Goal: Transaction & Acquisition: Purchase product/service

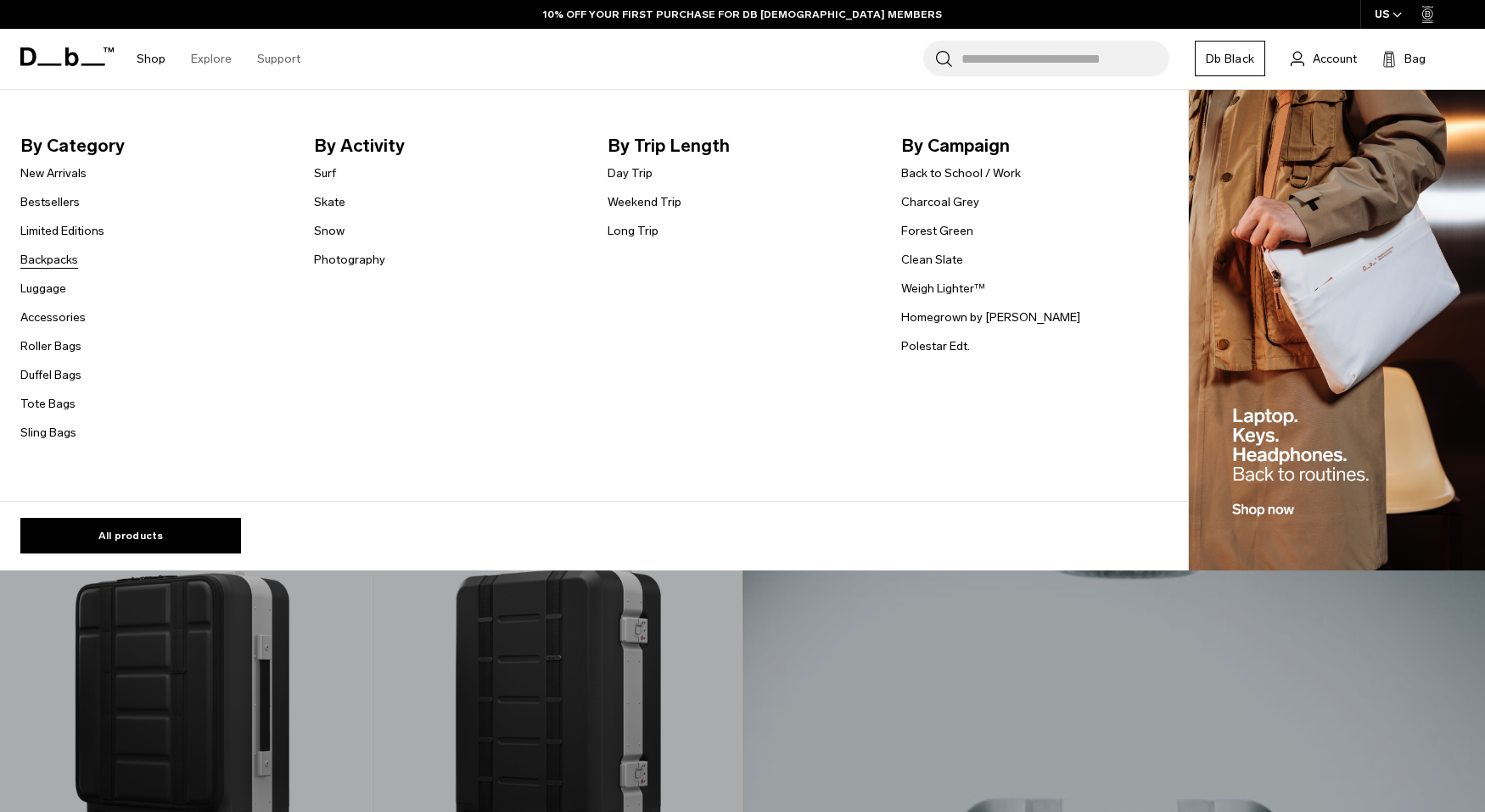
click at [52, 252] on link "Backpacks" at bounding box center [48, 259] width 58 height 17
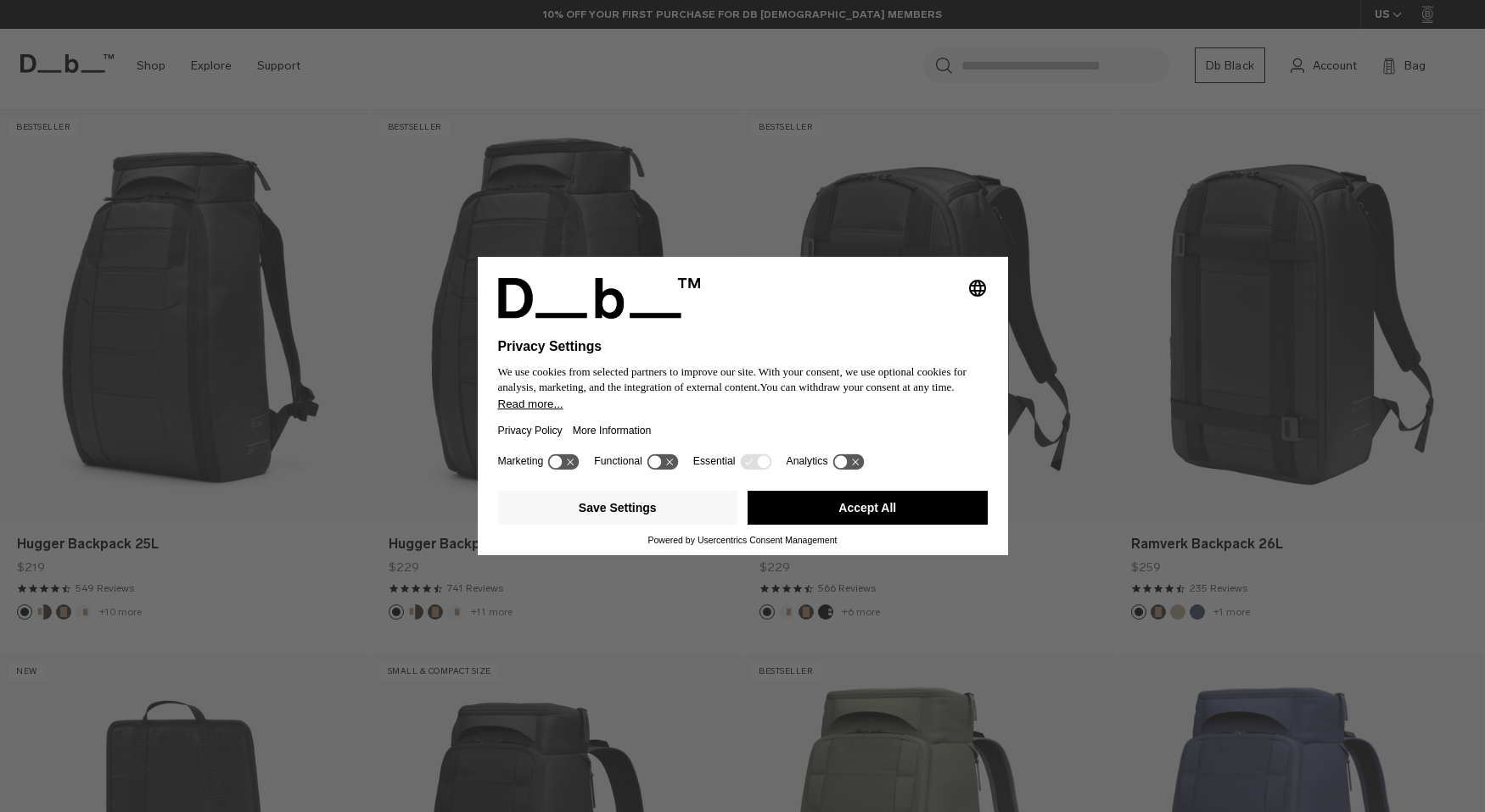
click at [858, 511] on button "Accept All" at bounding box center [867, 508] width 240 height 34
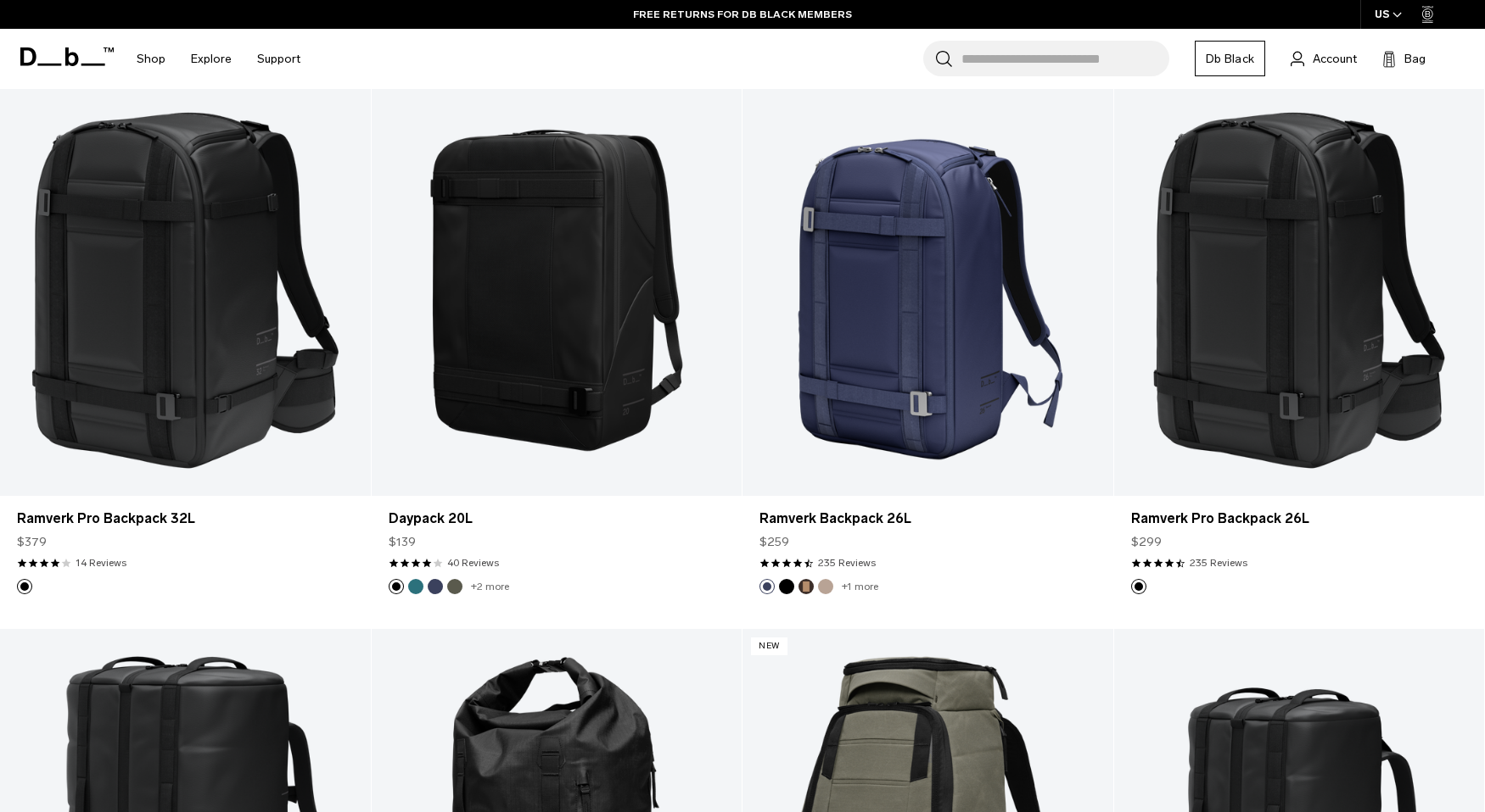
scroll to position [1991, 0]
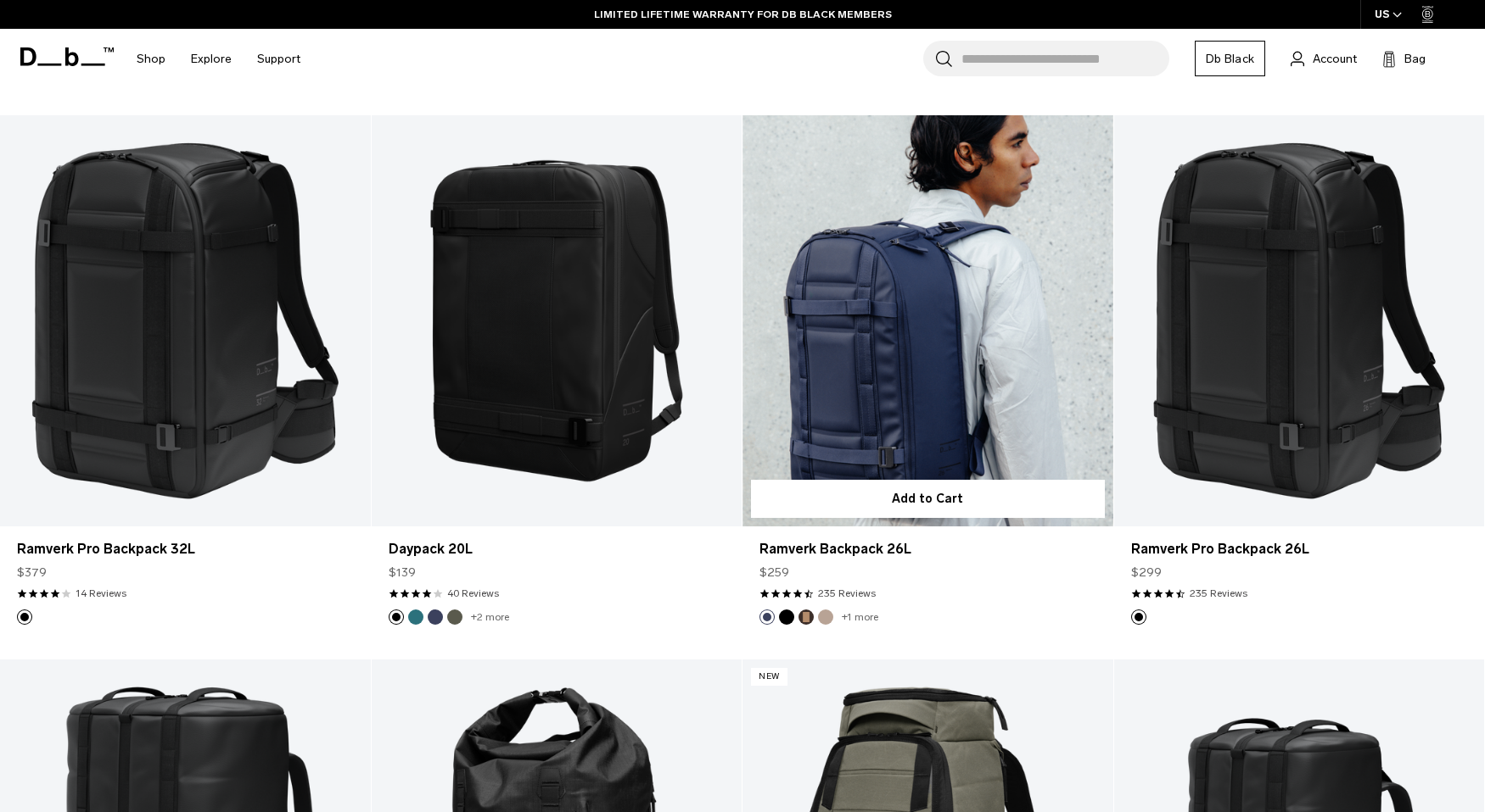
click at [899, 293] on link "Ramverk Backpack 26L" at bounding box center [927, 321] width 371 height 411
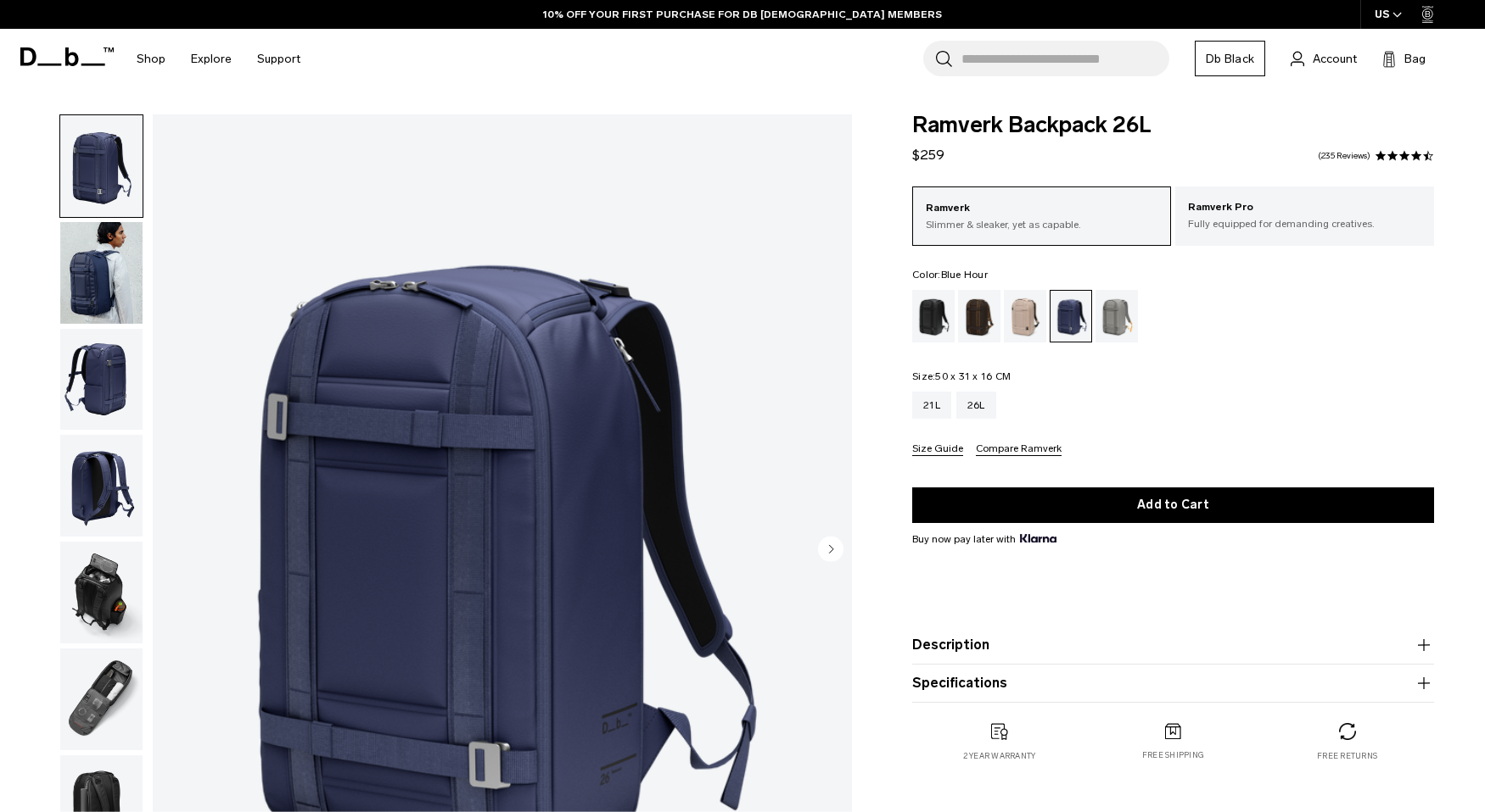
click at [94, 269] on img "button" at bounding box center [102, 272] width 82 height 102
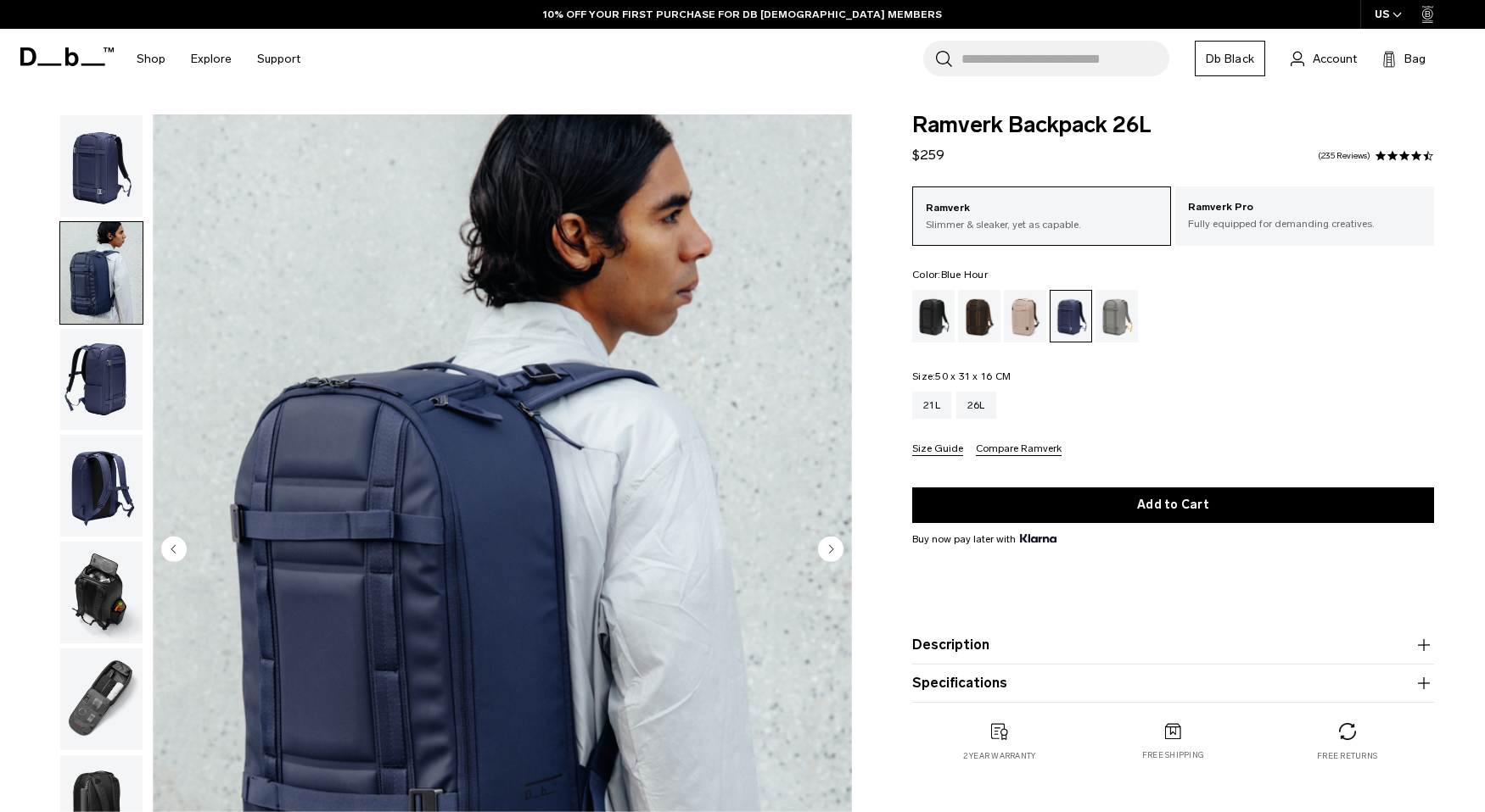
click at [96, 369] on img "button" at bounding box center [102, 379] width 82 height 102
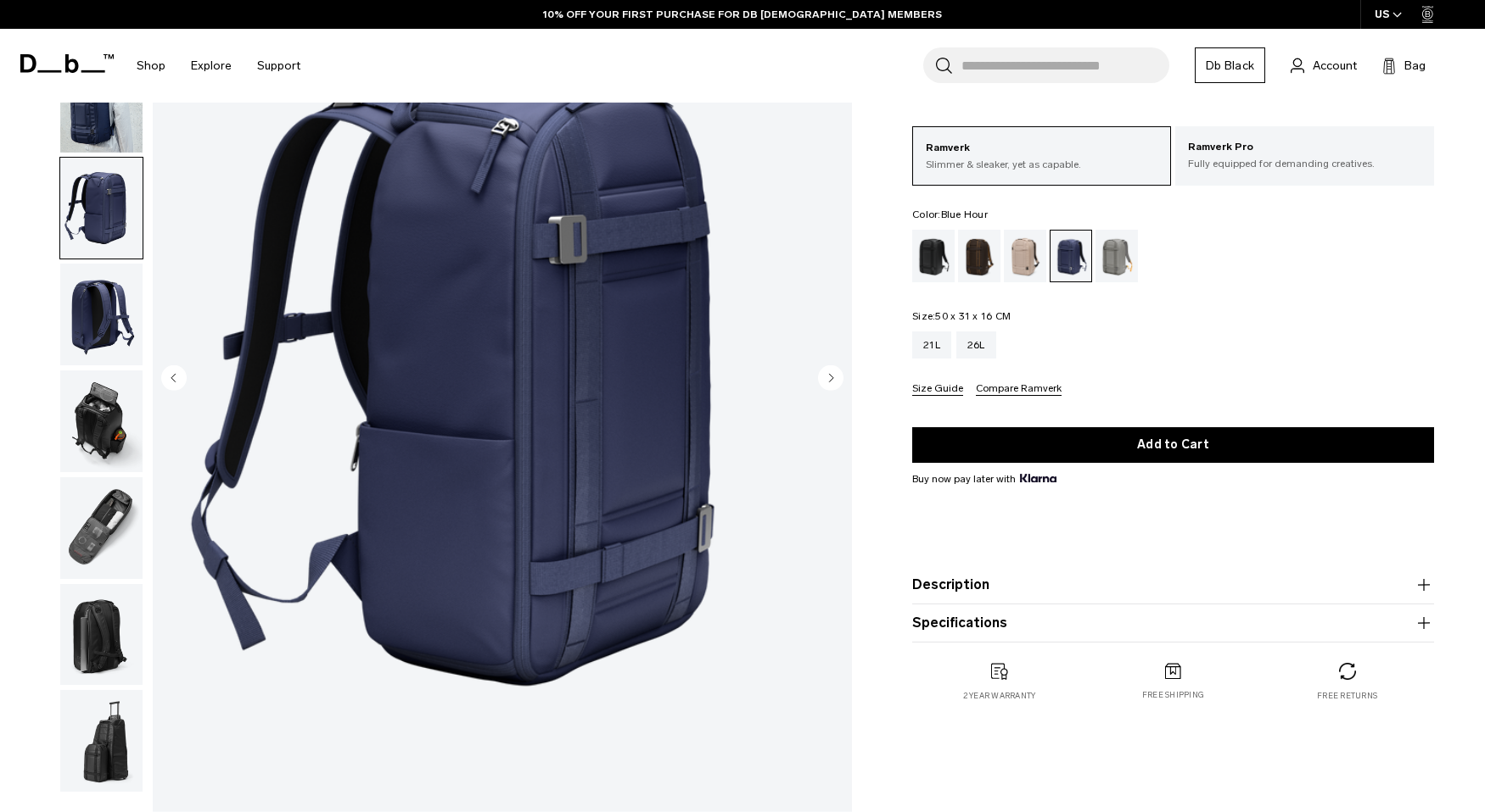
scroll to position [157, 0]
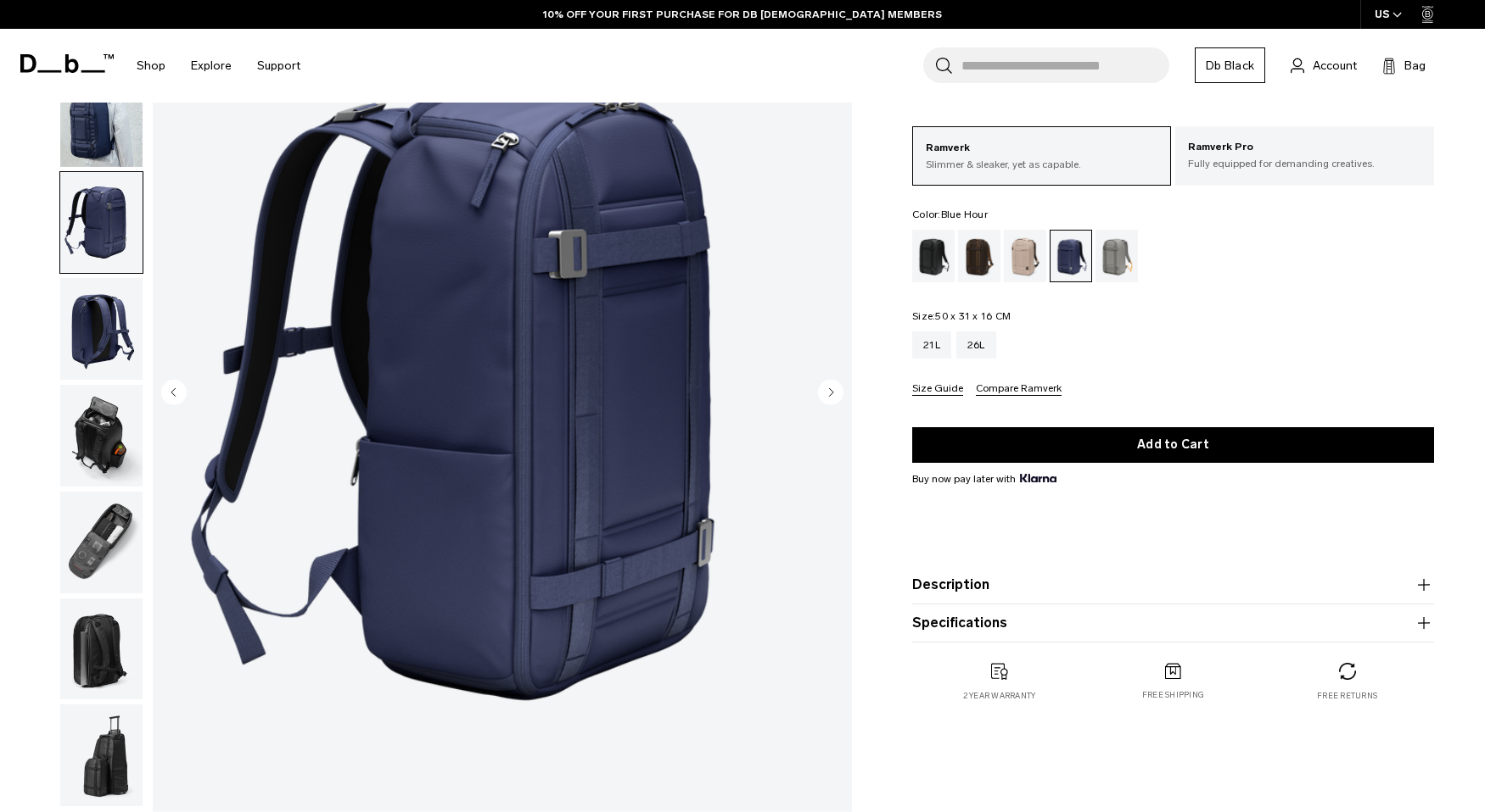
click at [96, 369] on img "button" at bounding box center [102, 328] width 82 height 102
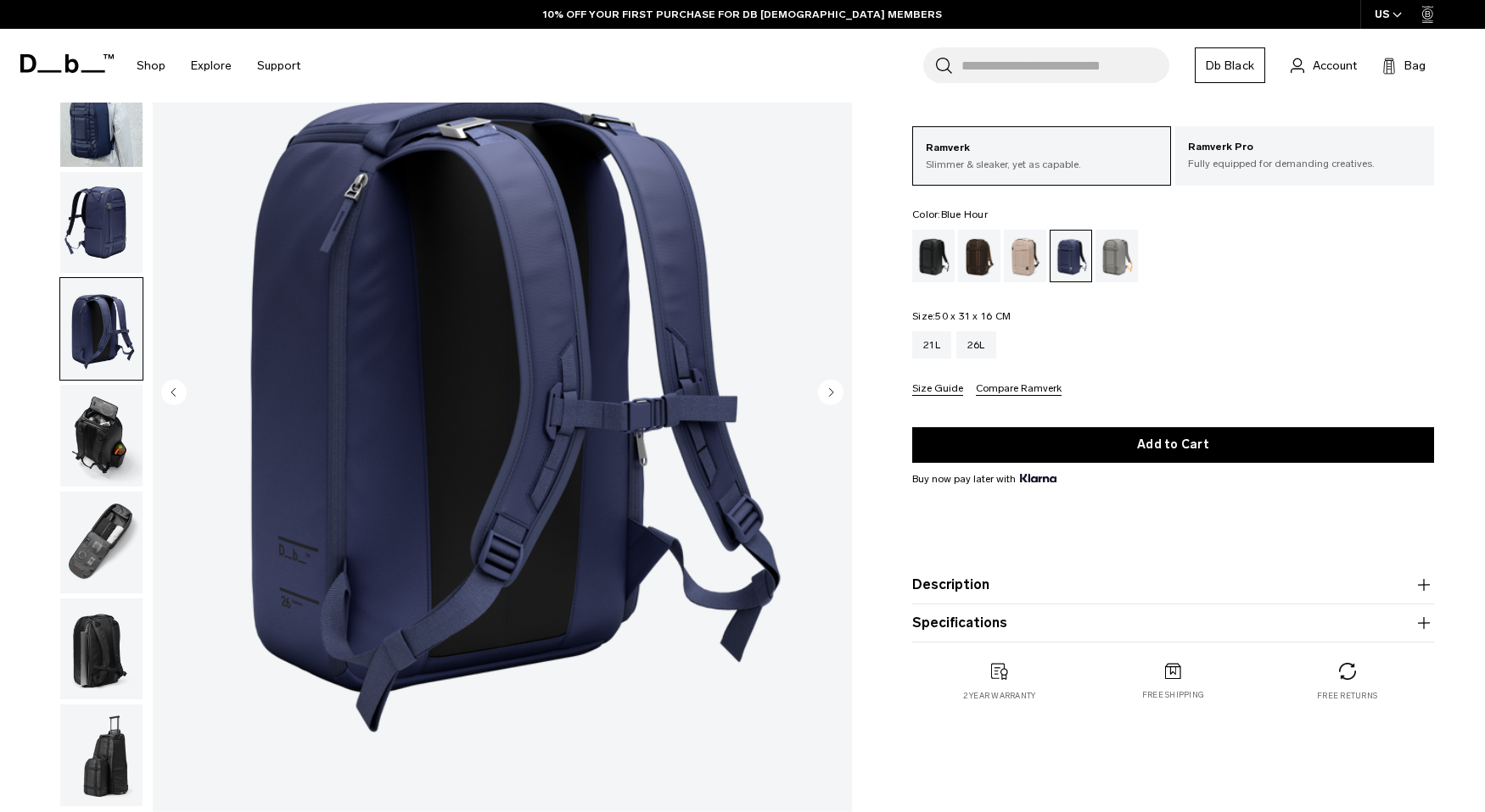
click at [96, 412] on img "button" at bounding box center [102, 435] width 82 height 102
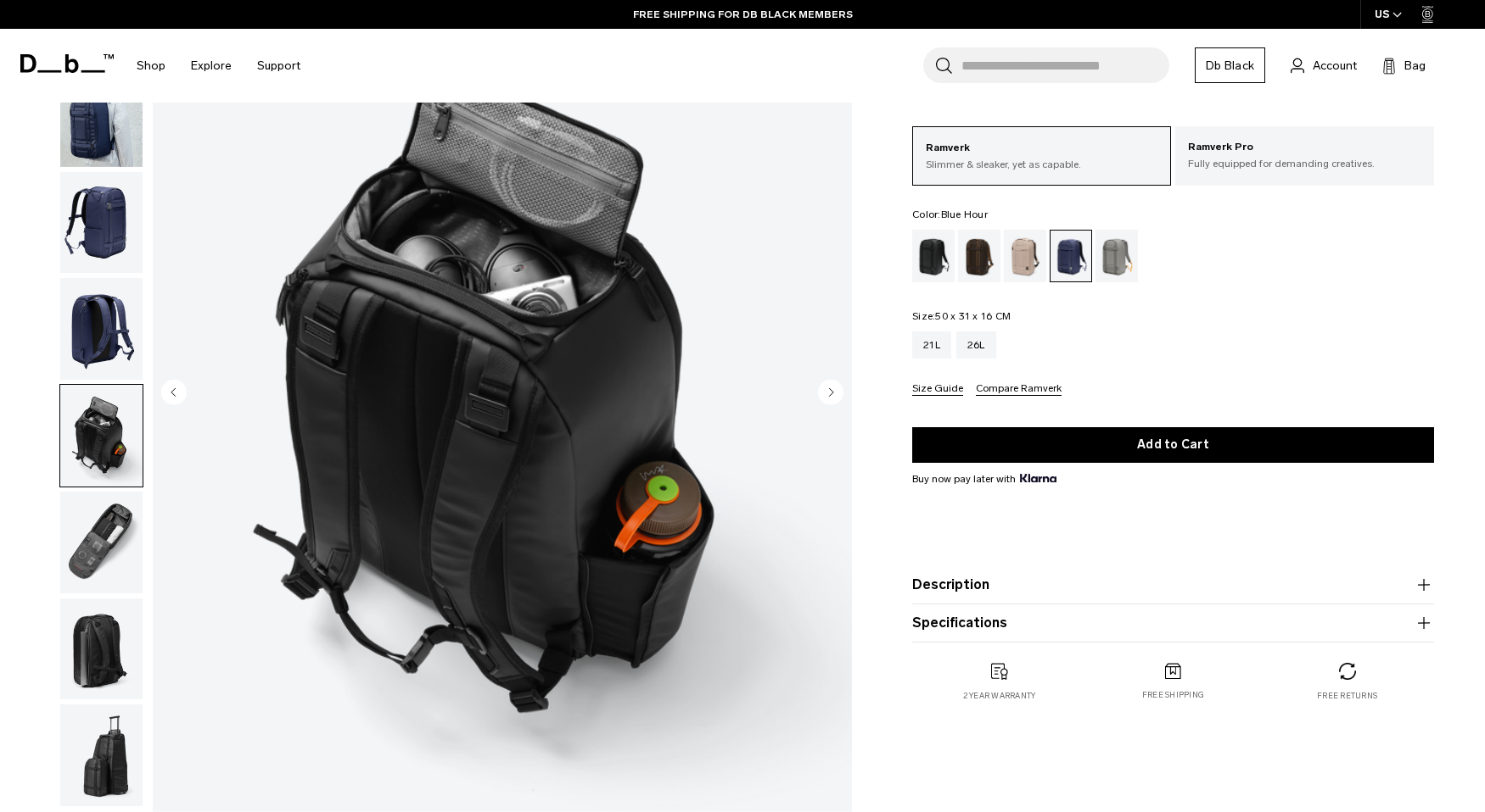
click at [93, 461] on img "button" at bounding box center [102, 435] width 82 height 102
click at [76, 319] on img "button" at bounding box center [102, 328] width 82 height 102
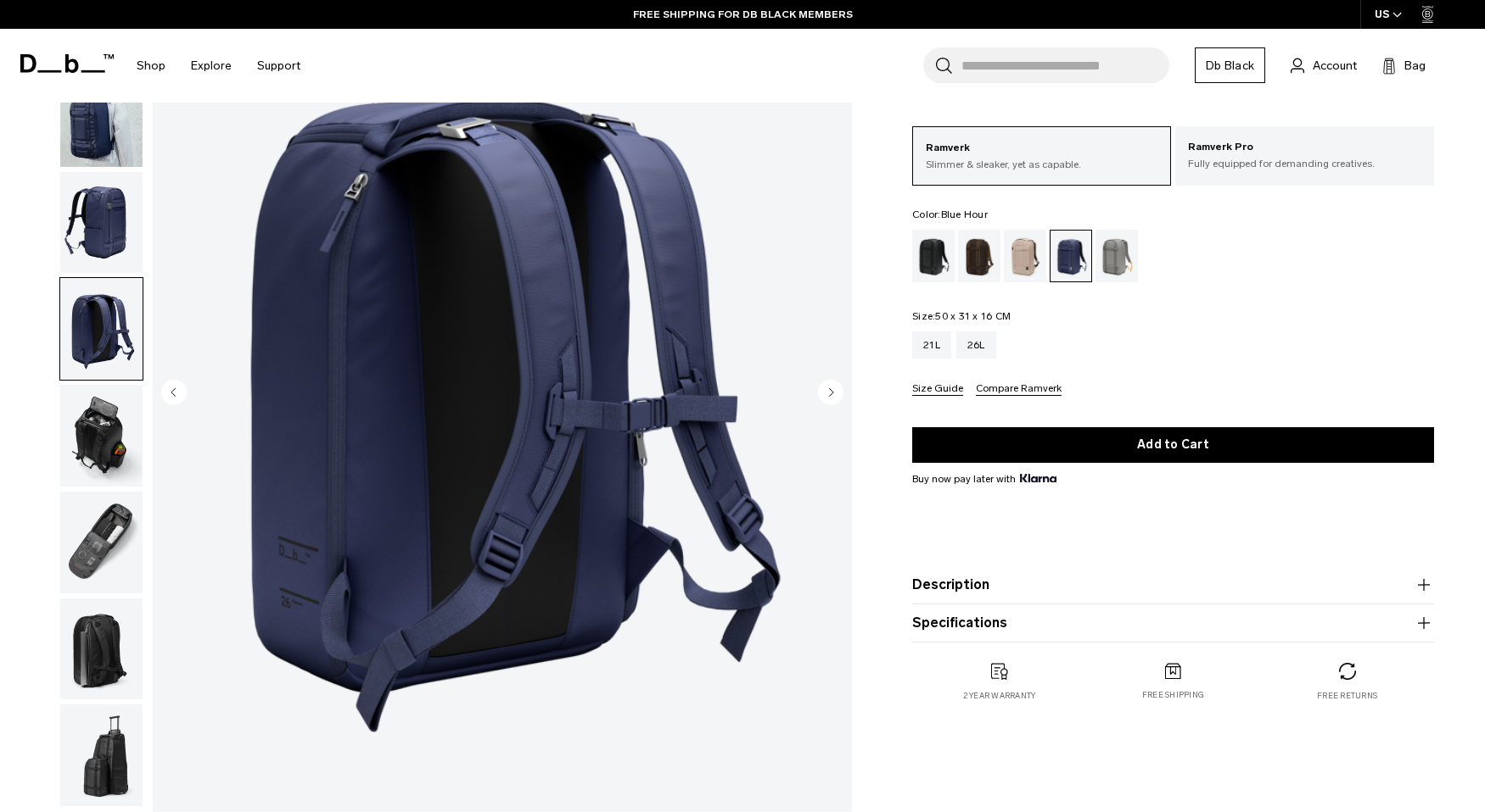
click at [86, 252] on img "button" at bounding box center [102, 222] width 82 height 102
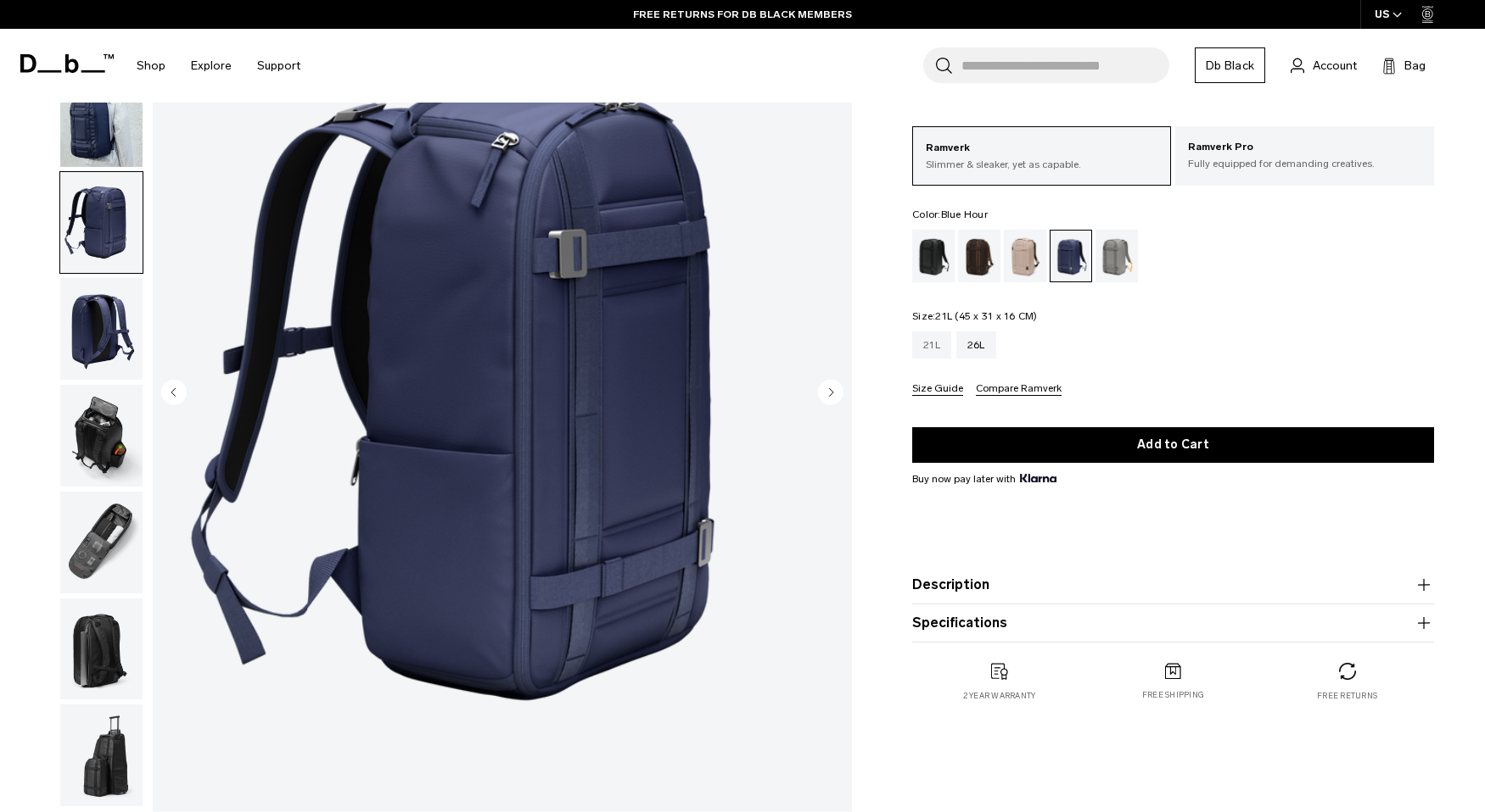
click at [920, 344] on div "21L" at bounding box center [931, 346] width 39 height 27
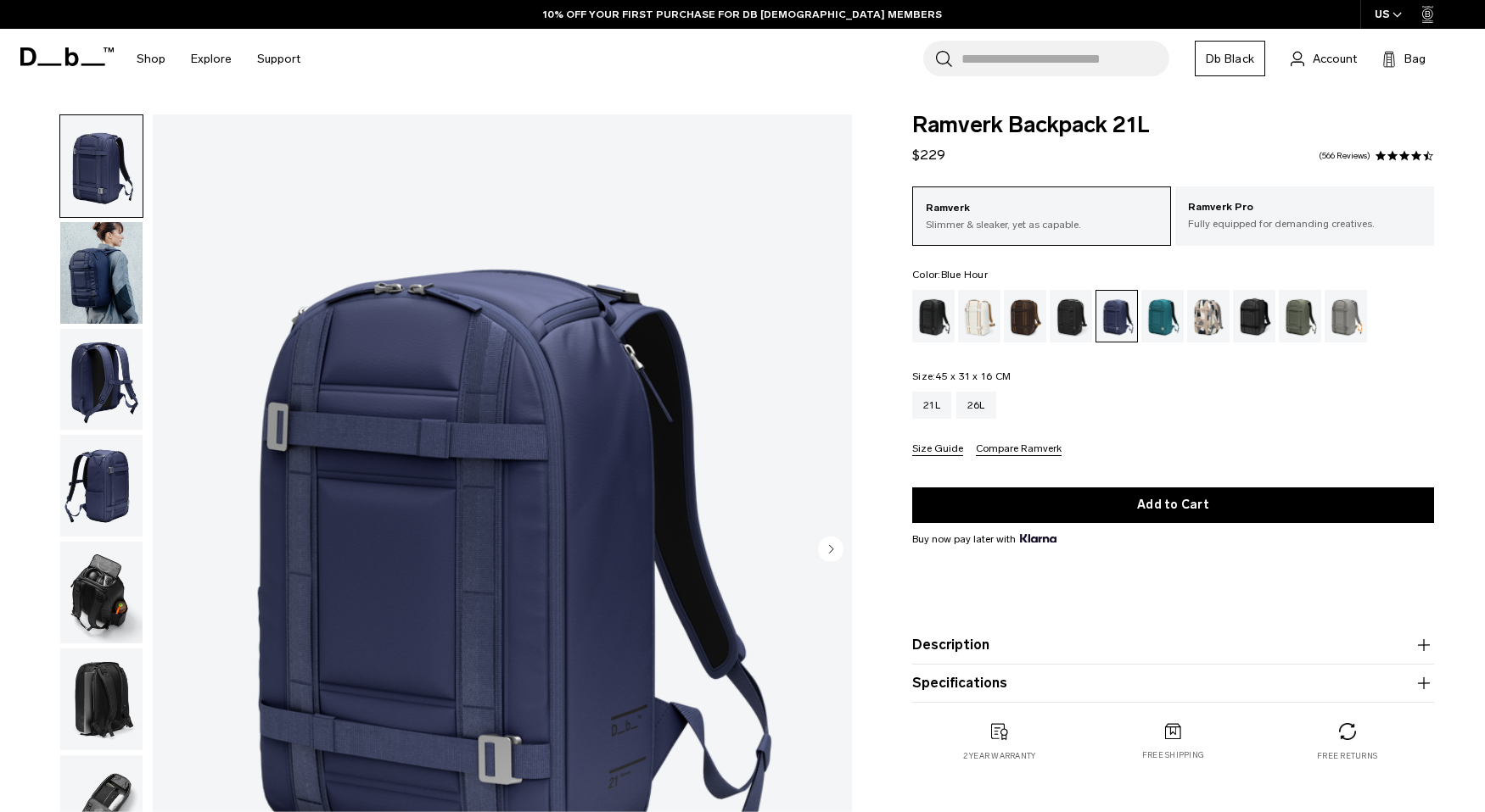
click at [111, 260] on img "button" at bounding box center [102, 272] width 82 height 102
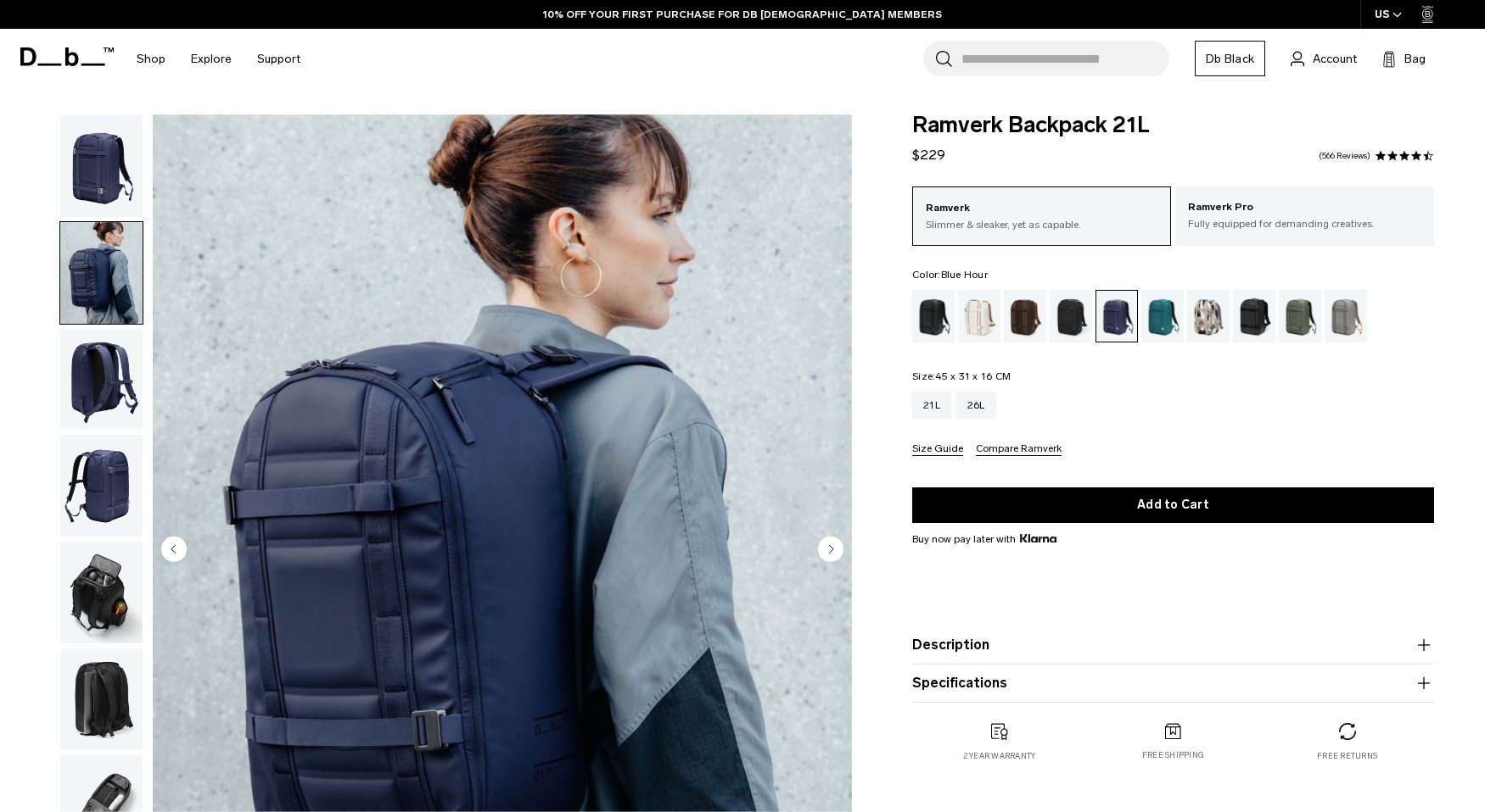
click at [100, 134] on img "button" at bounding box center [102, 166] width 82 height 102
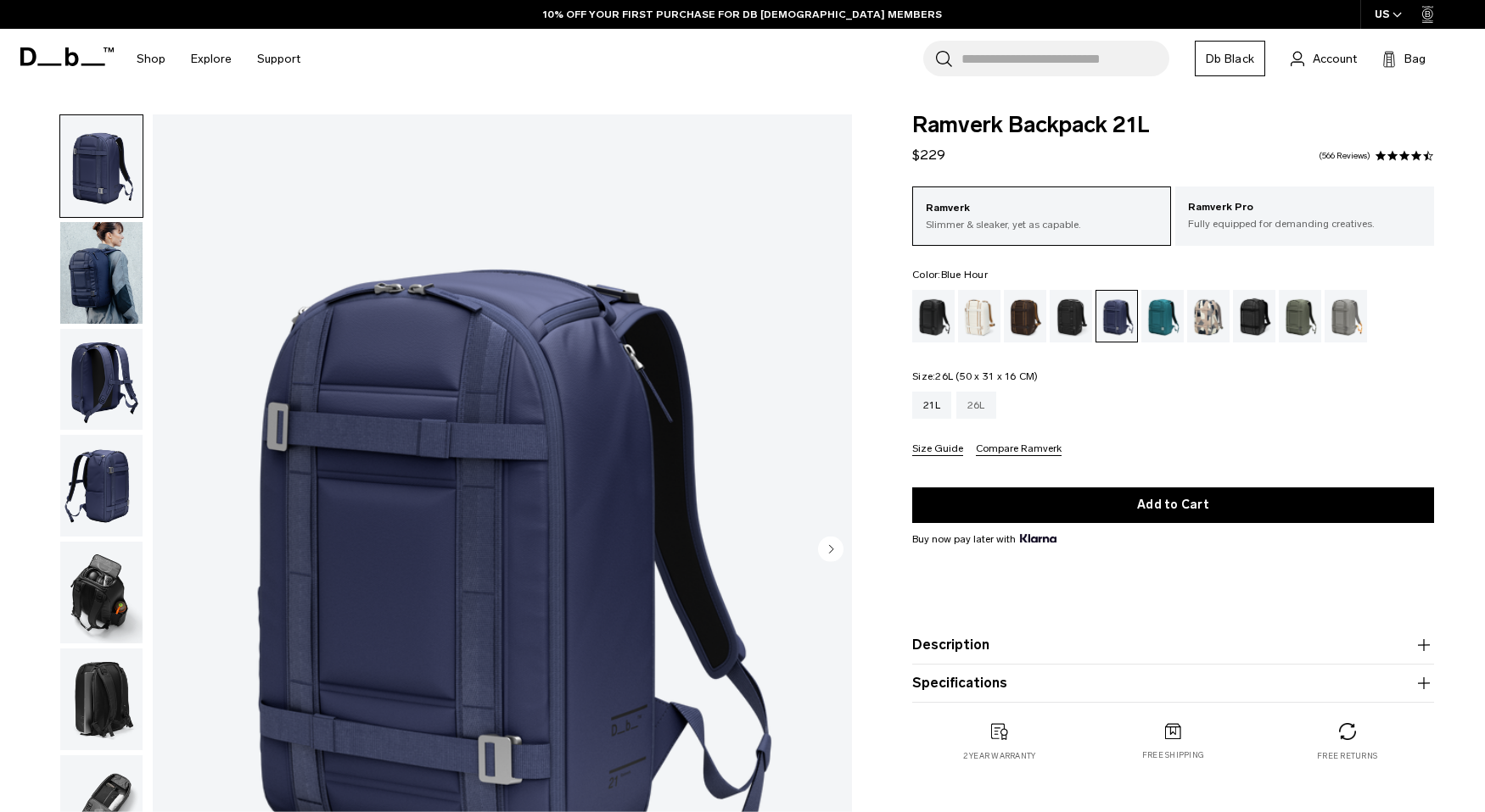
click at [968, 401] on div "26L" at bounding box center [976, 405] width 40 height 27
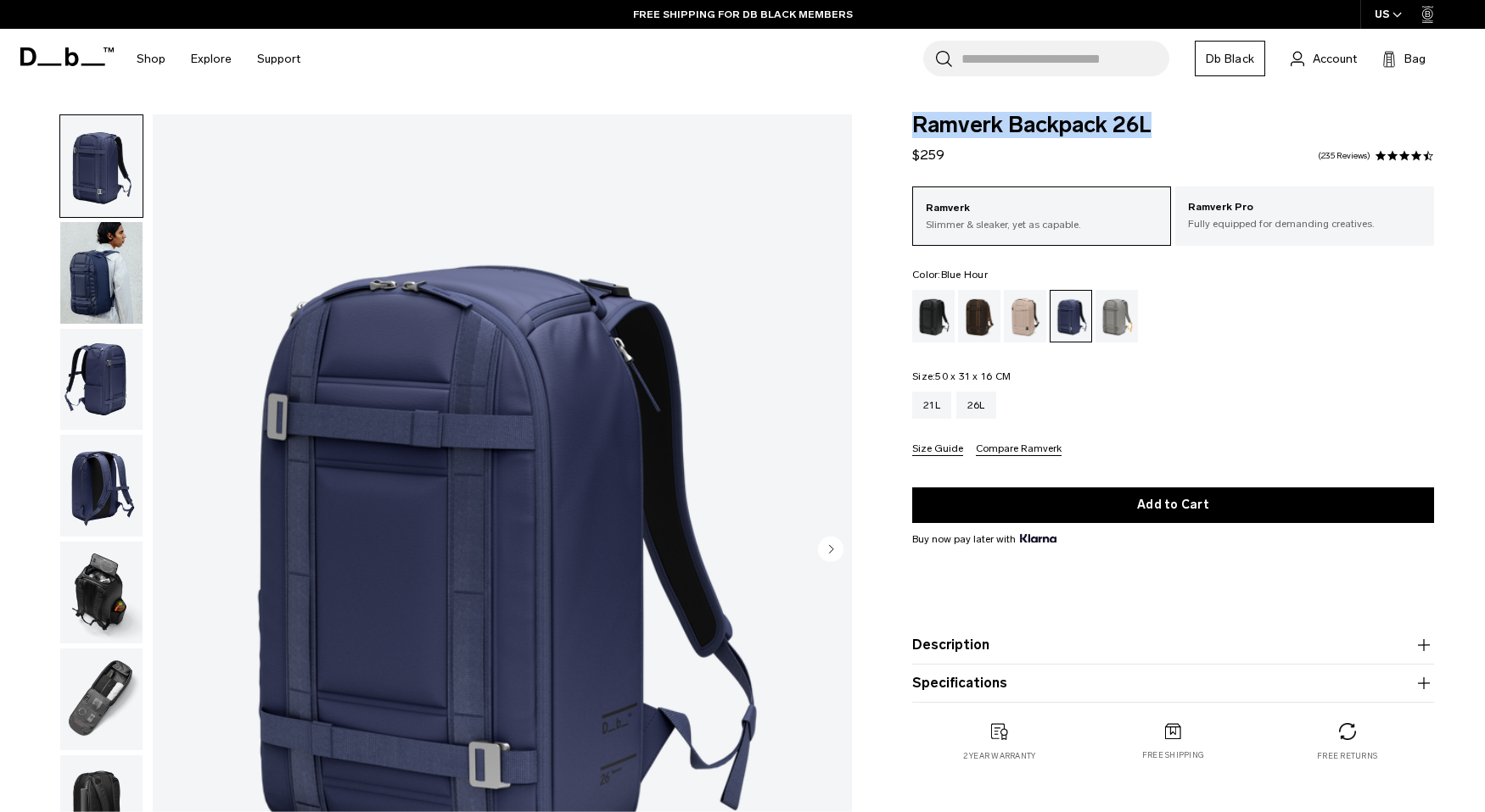
drag, startPoint x: 918, startPoint y: 128, endPoint x: 1175, endPoint y: 133, distance: 257.0
click at [1175, 133] on span "Ramverk Backpack 26L" at bounding box center [1173, 125] width 522 height 22
copy span "Ramverk Backpack 26L"
